Goal: Information Seeking & Learning: Learn about a topic

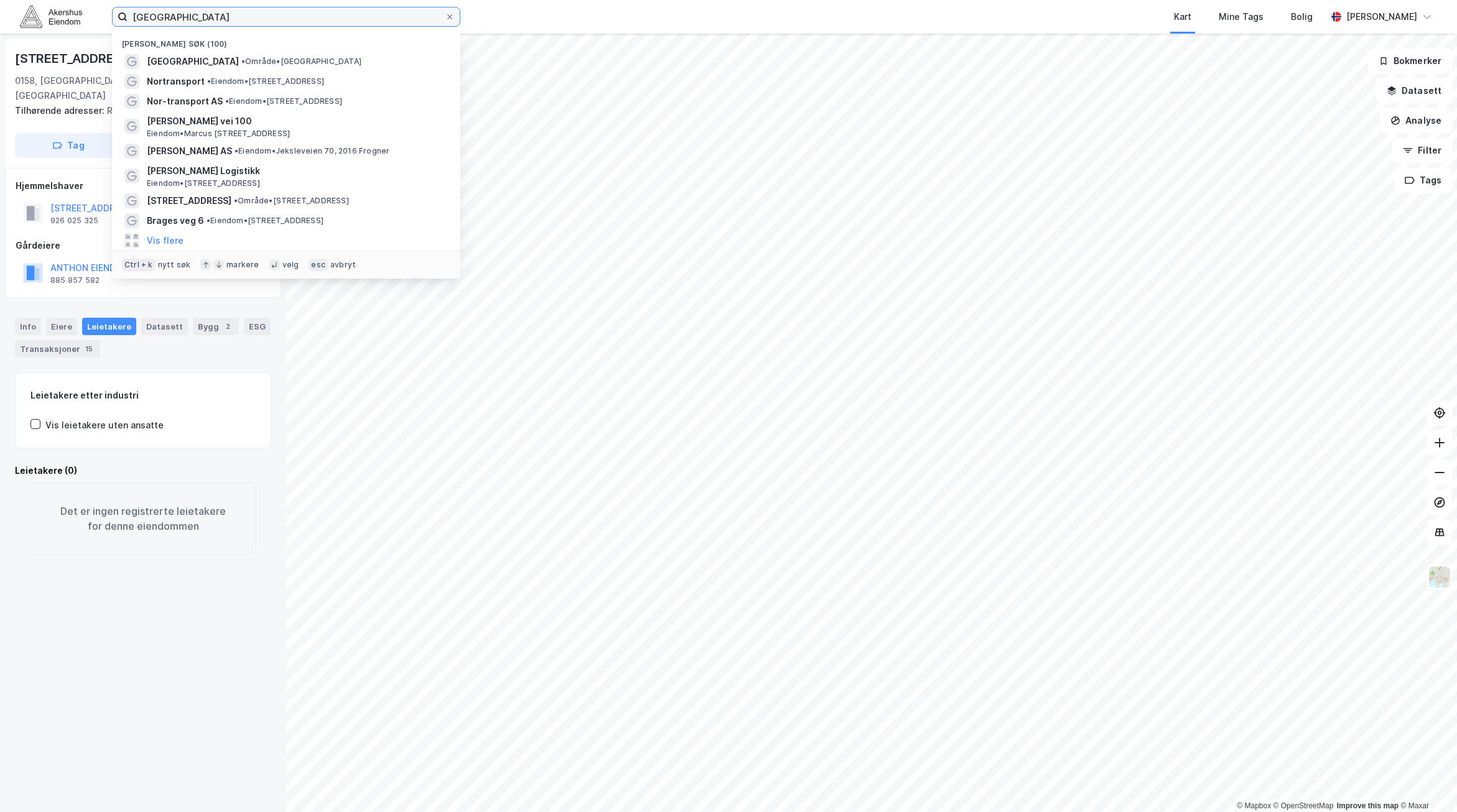
click at [415, 21] on input "oslo" at bounding box center [287, 17] width 317 height 19
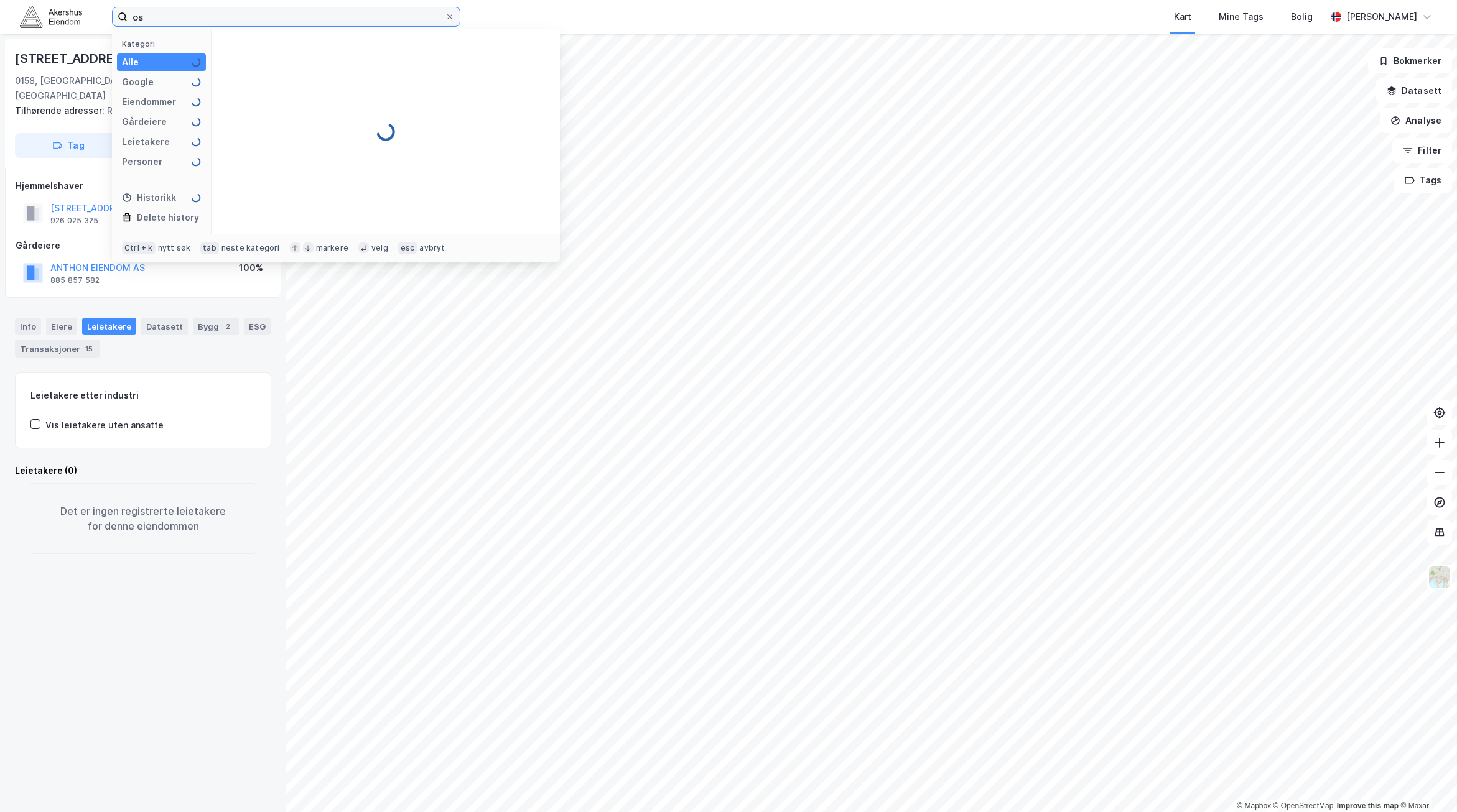
type input "o"
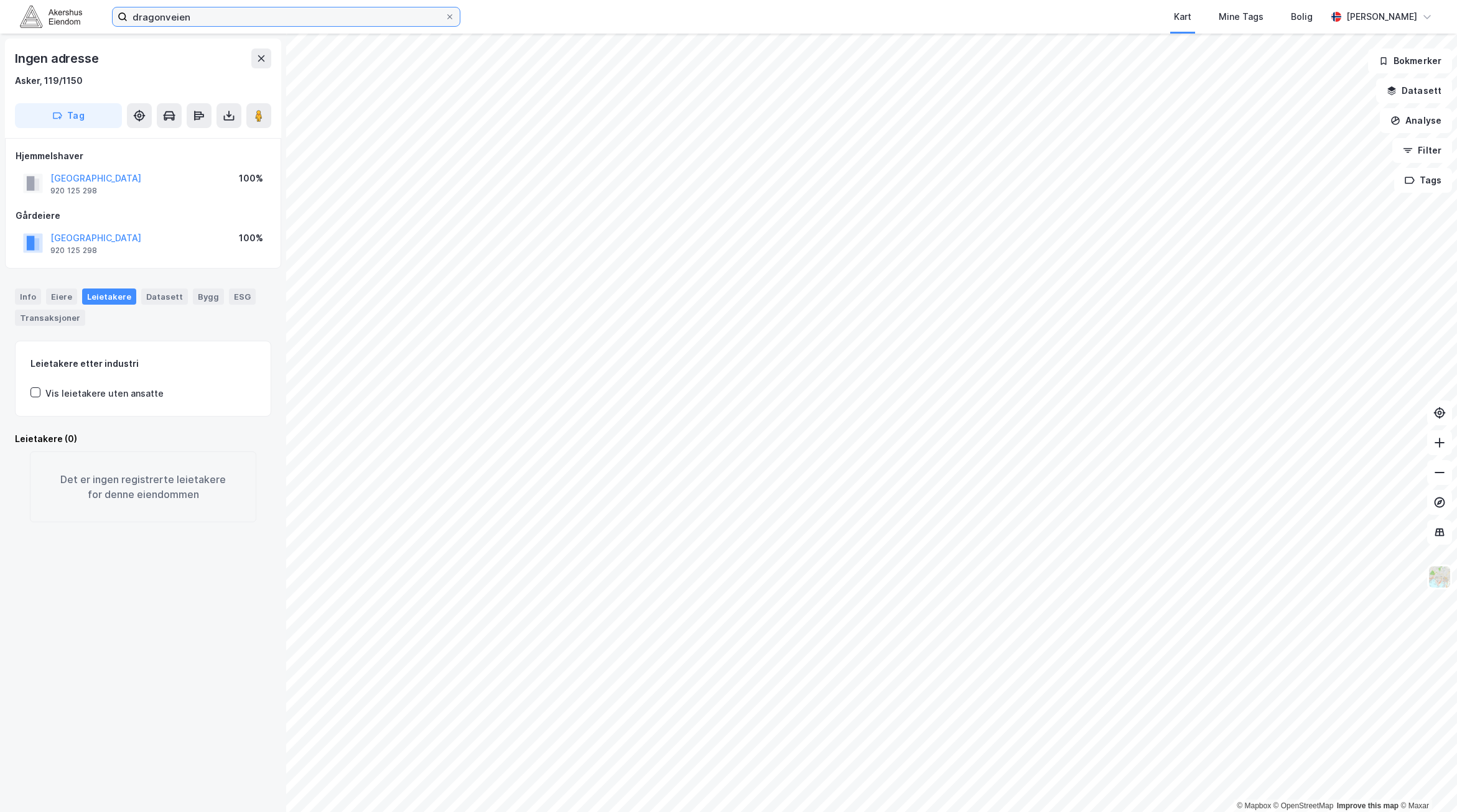
click at [210, 16] on input "dragonveien" at bounding box center [287, 17] width 317 height 19
click at [348, 19] on input "dragonveien lahaugmoen" at bounding box center [287, 17] width 317 height 19
click at [184, 15] on input "dragonveien lahaugmoen" at bounding box center [287, 17] width 317 height 19
drag, startPoint x: 265, startPoint y: 16, endPoint x: 166, endPoint y: 18, distance: 99.0
click at [166, 18] on input "dragonveien lahaugmoen" at bounding box center [287, 17] width 317 height 19
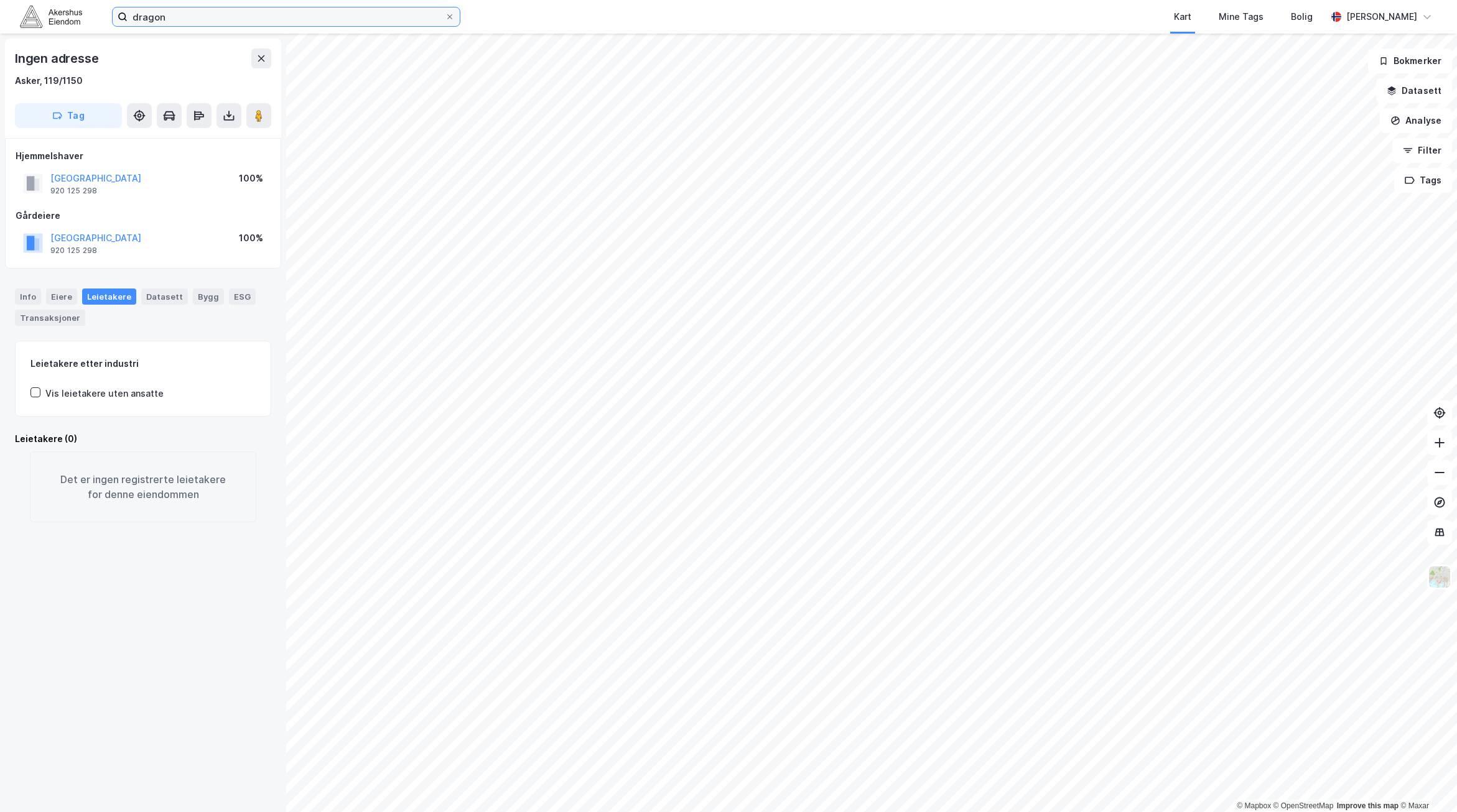
type input "dragon"
drag, startPoint x: 180, startPoint y: 13, endPoint x: 68, endPoint y: 17, distance: 112.1
click at [68, 17] on div "dragon Kart Mine Tags Bolig Hans Jacob Haraldson" at bounding box center [728, 17] width 1457 height 34
click at [242, 27] on div "Kart Mine Tags [PERSON_NAME] [PERSON_NAME]" at bounding box center [728, 17] width 1457 height 34
click at [237, 16] on input at bounding box center [294, 17] width 332 height 19
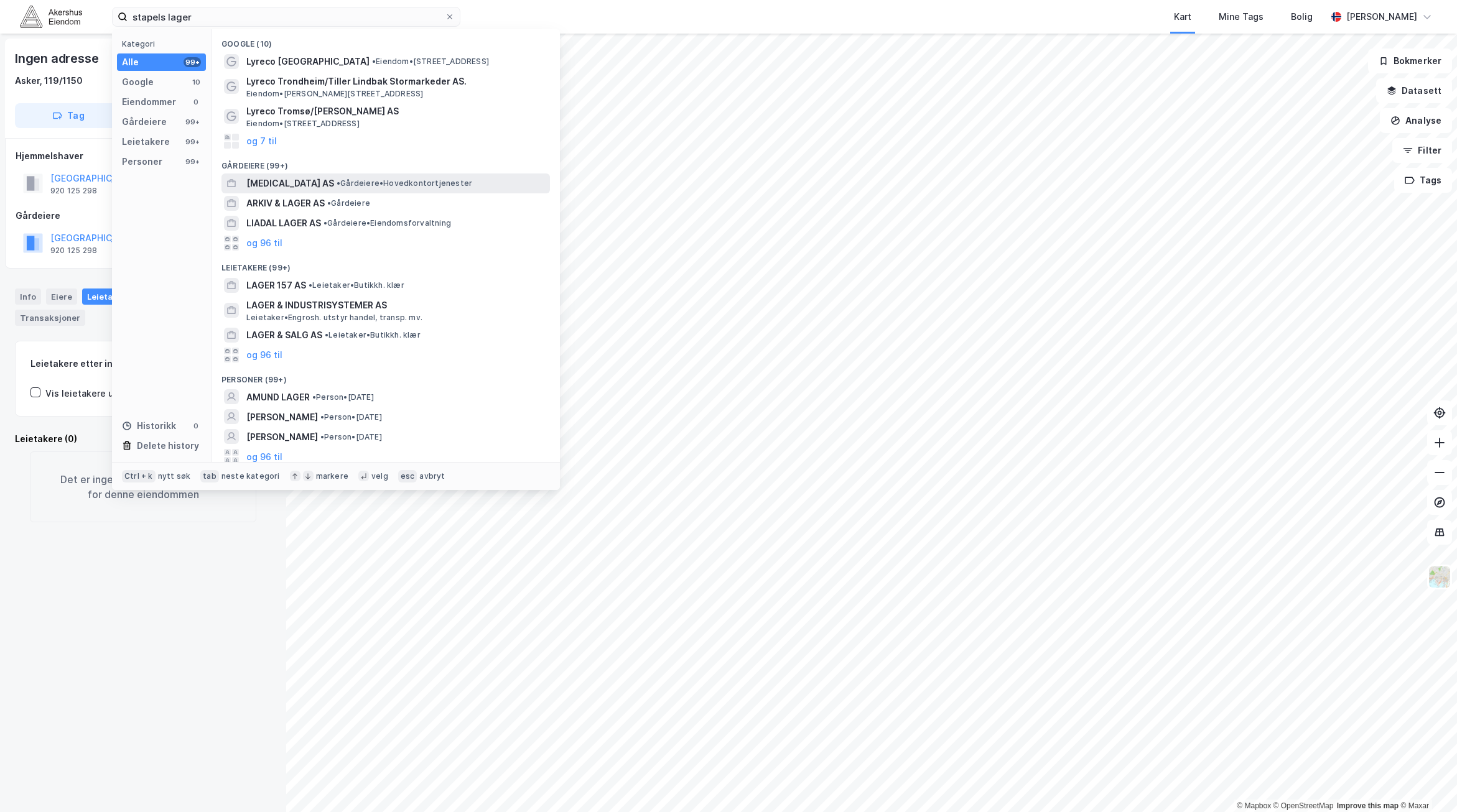
click at [394, 181] on span "• Gårdeiere • Hovedkontortjenester" at bounding box center [404, 183] width 136 height 10
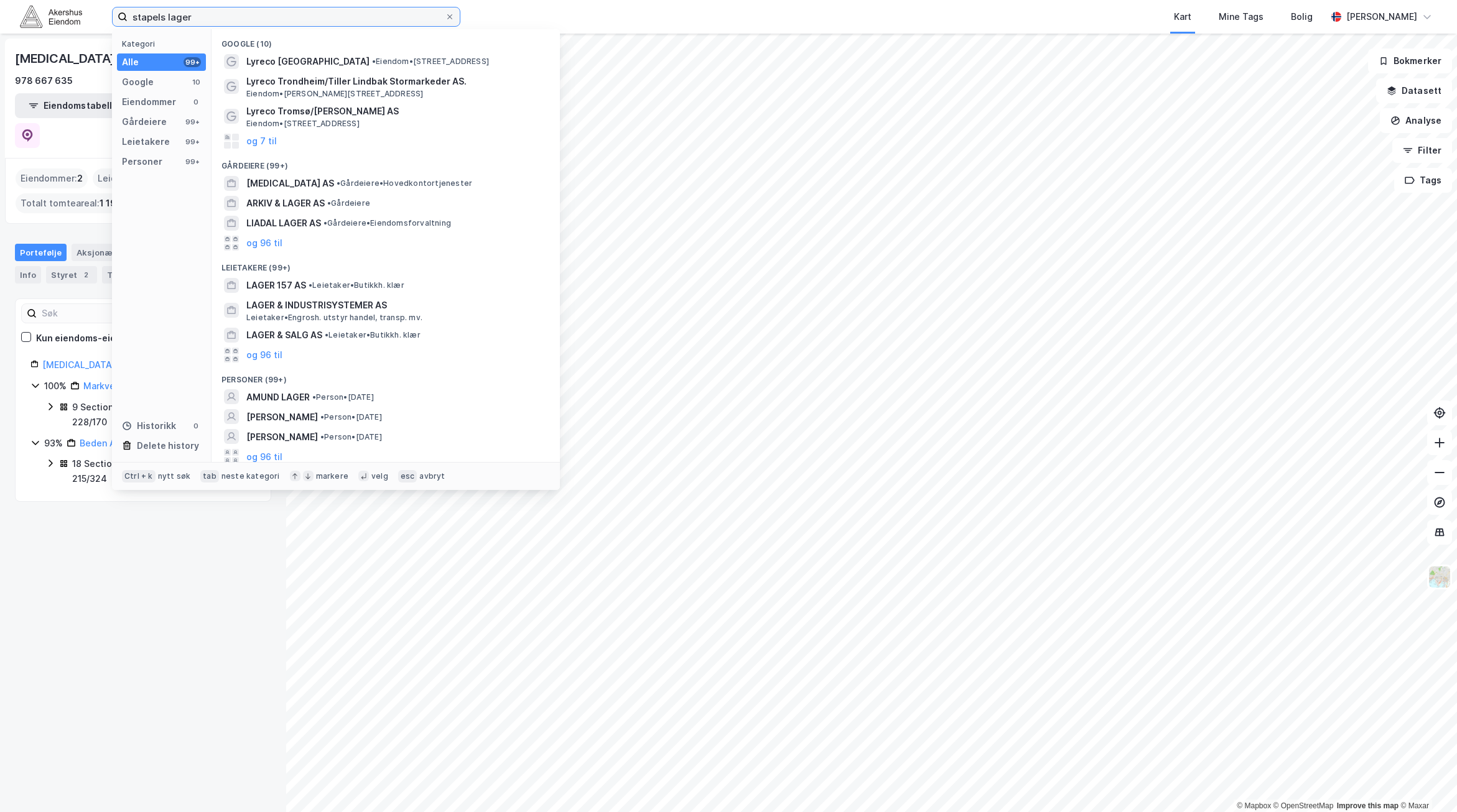
drag, startPoint x: 210, startPoint y: 22, endPoint x: 96, endPoint y: 25, distance: 114.0
click at [96, 25] on div "stapels lager Kategori Alle 99+ Google 10 Eiendommer 0 Gårdeiere 99+ Leietakere…" at bounding box center [728, 17] width 1457 height 34
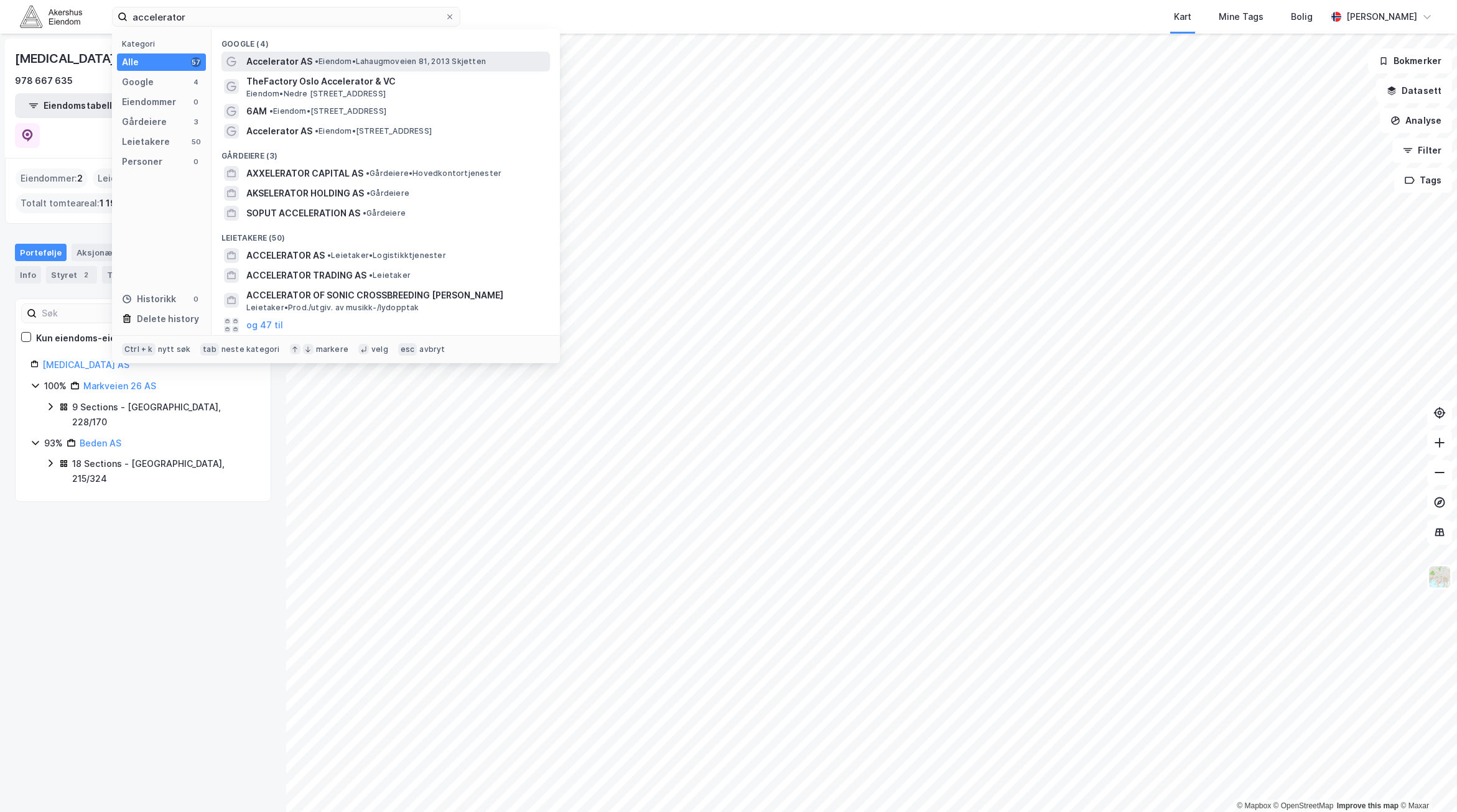
click at [403, 58] on span "• Eiendom • Lahaugmoveien 81, 2013 Skjetten" at bounding box center [400, 62] width 171 height 10
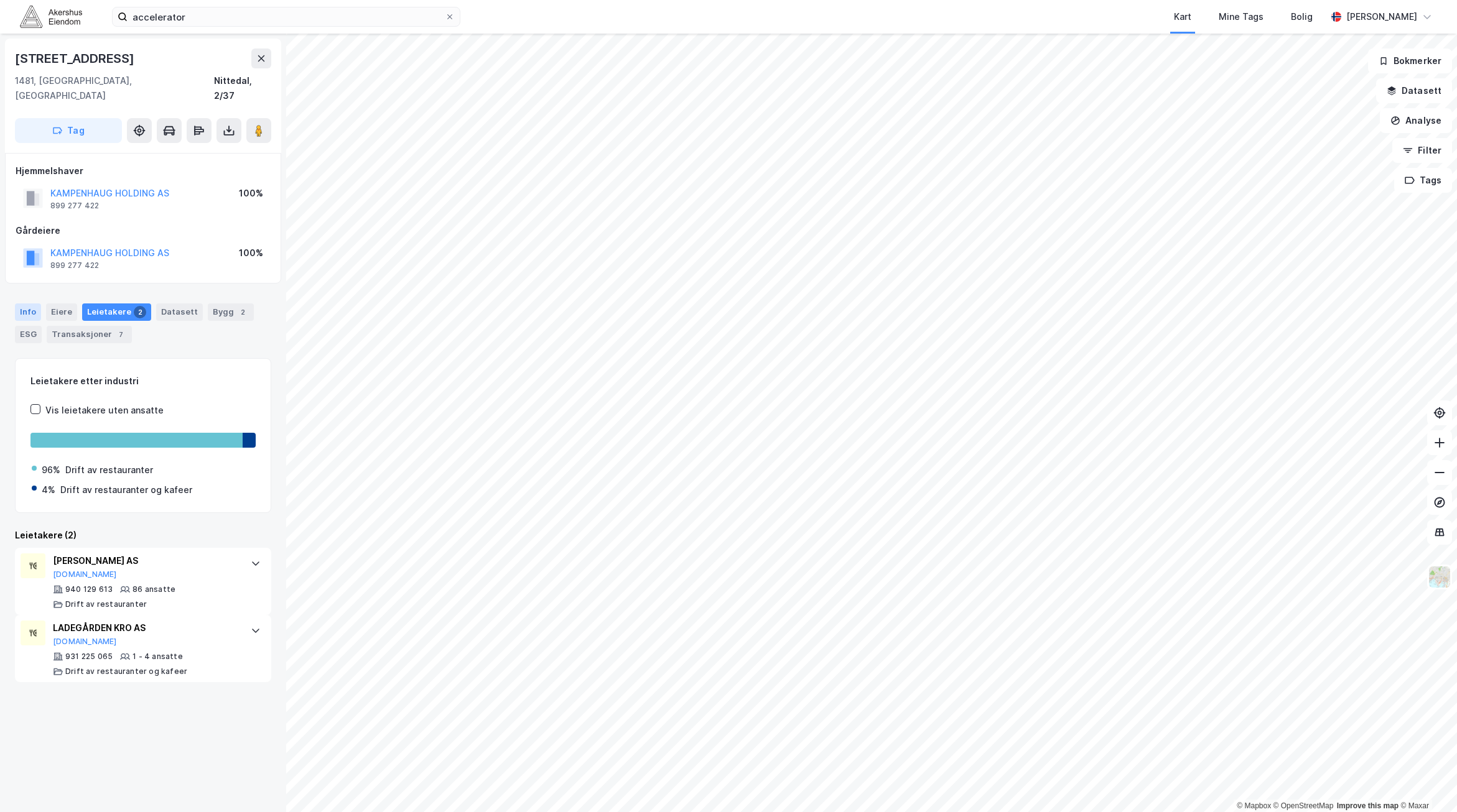
click at [22, 304] on div "Info" at bounding box center [28, 312] width 26 height 17
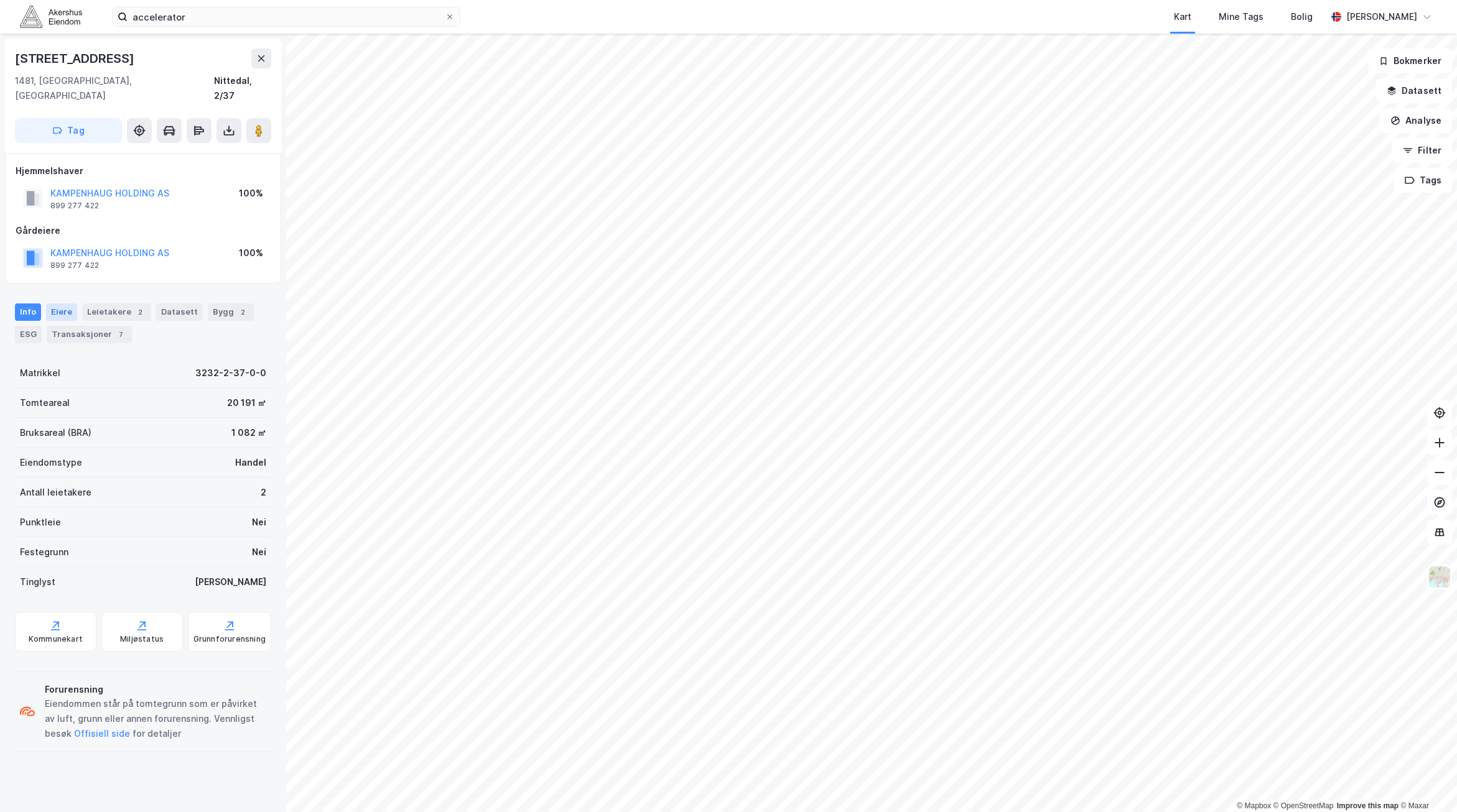
click at [62, 304] on div "Eiere" at bounding box center [61, 312] width 31 height 17
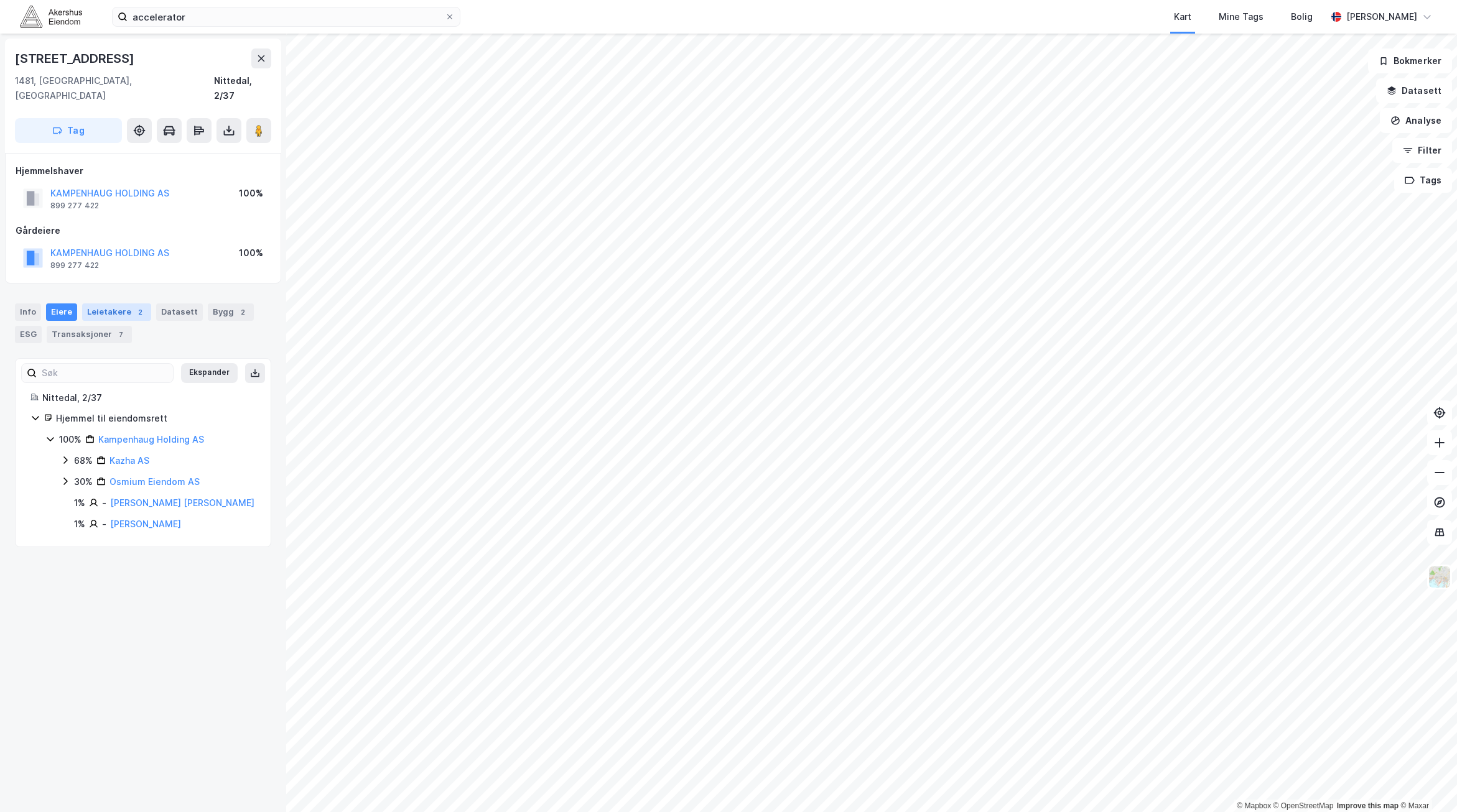
click at [103, 304] on div "Leietakere 2" at bounding box center [116, 312] width 69 height 17
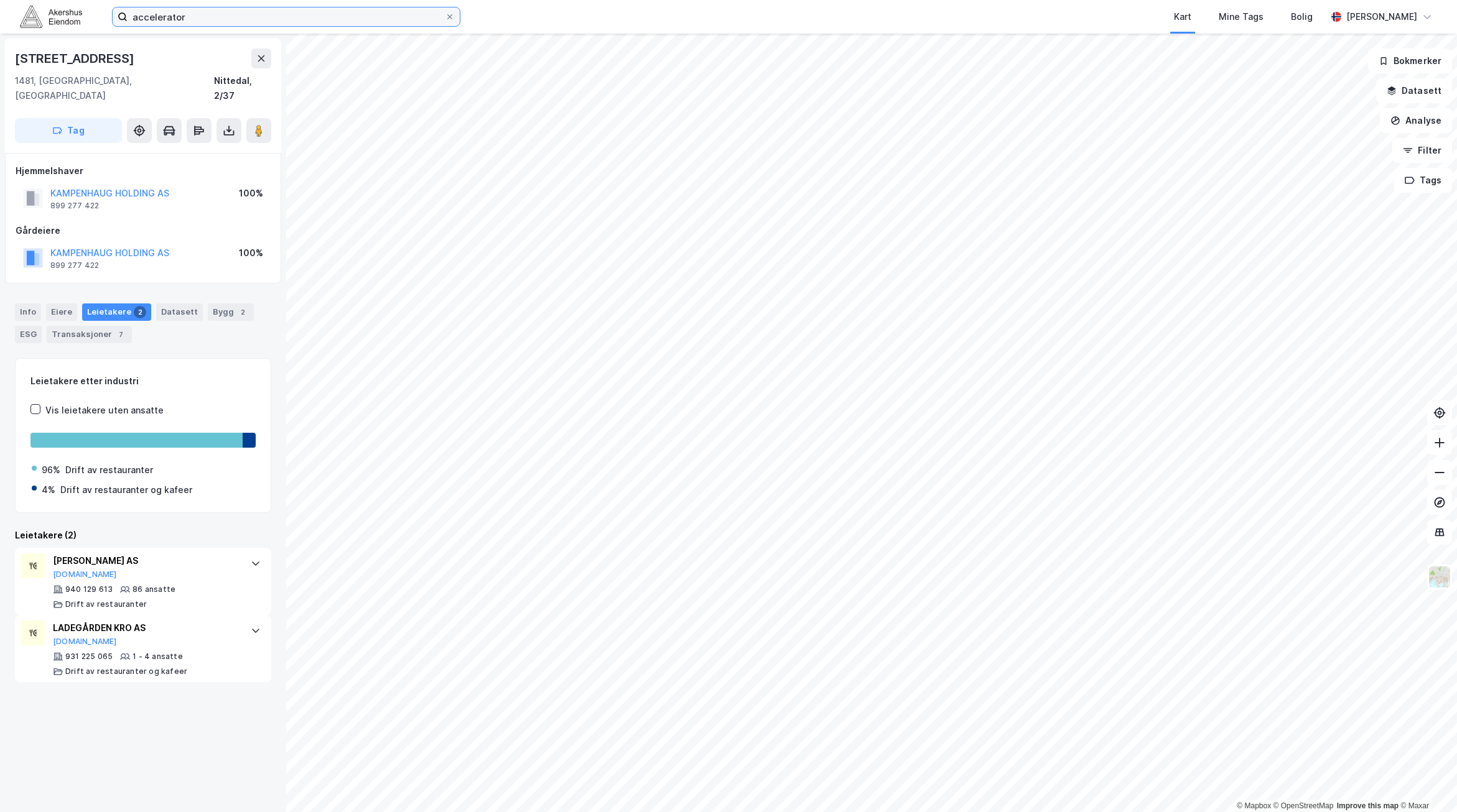
click at [195, 21] on input "accelerator" at bounding box center [287, 17] width 317 height 19
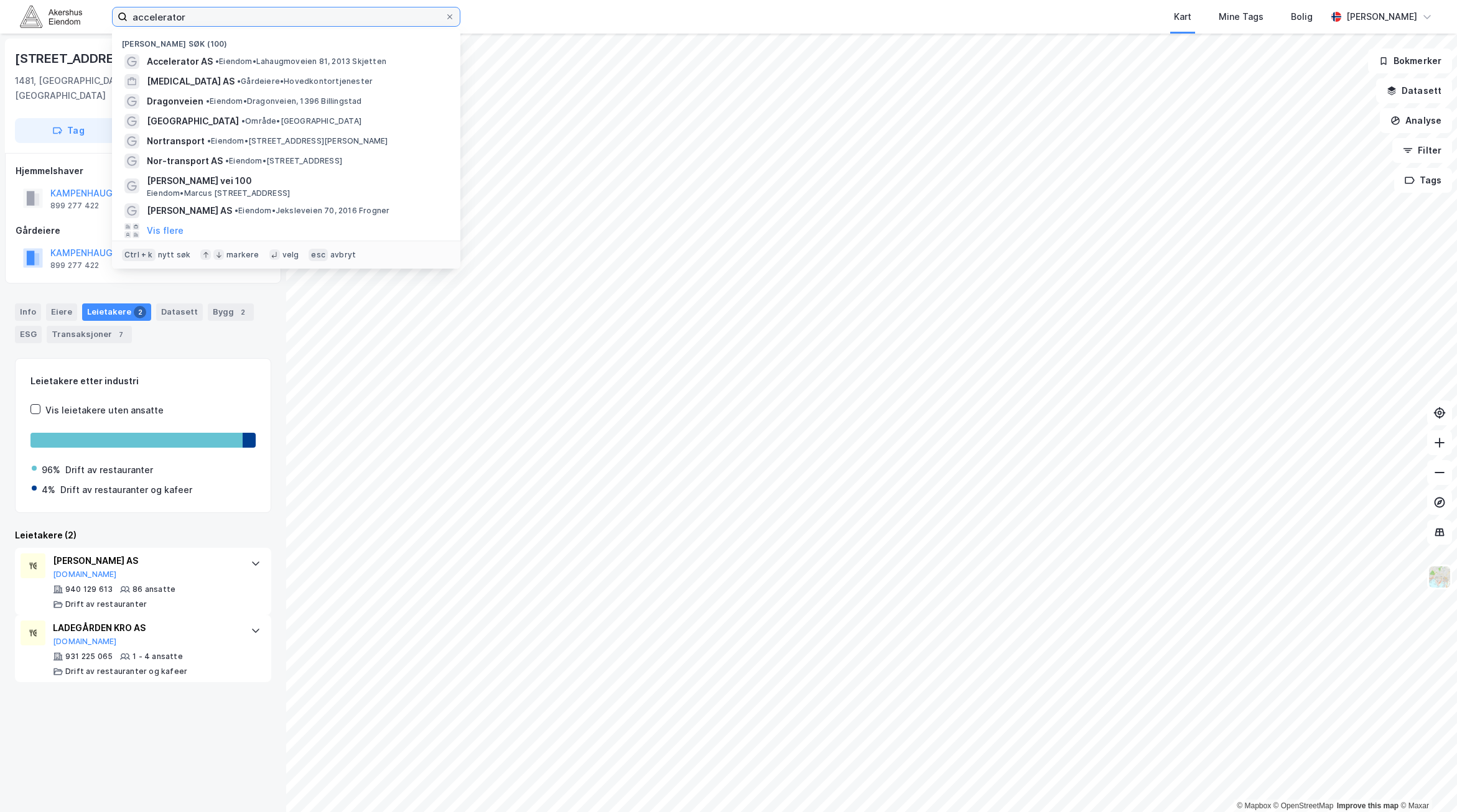
click at [195, 21] on input "accelerator" at bounding box center [287, 17] width 317 height 19
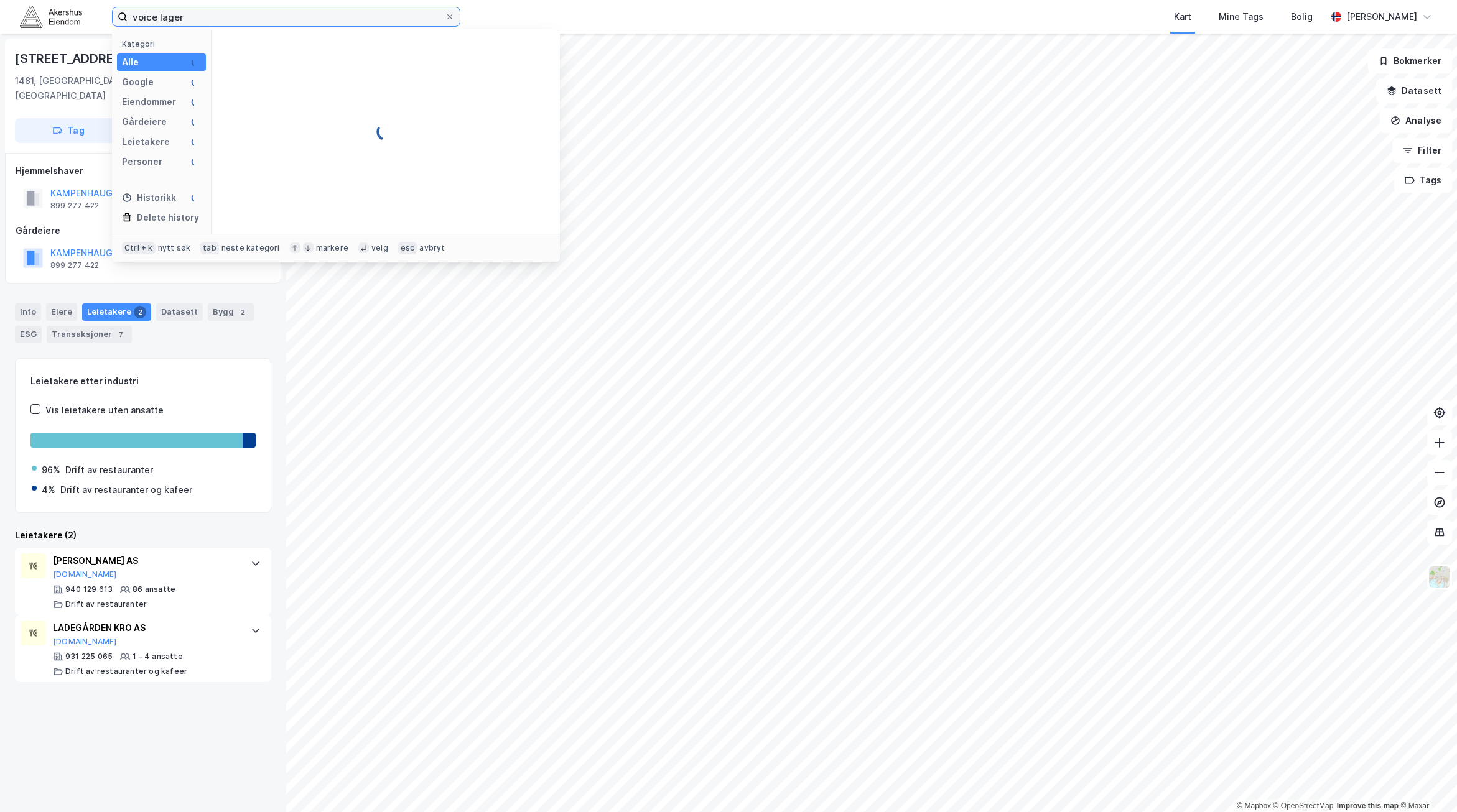
type input "voice lager"
